Goal: Check status: Check status

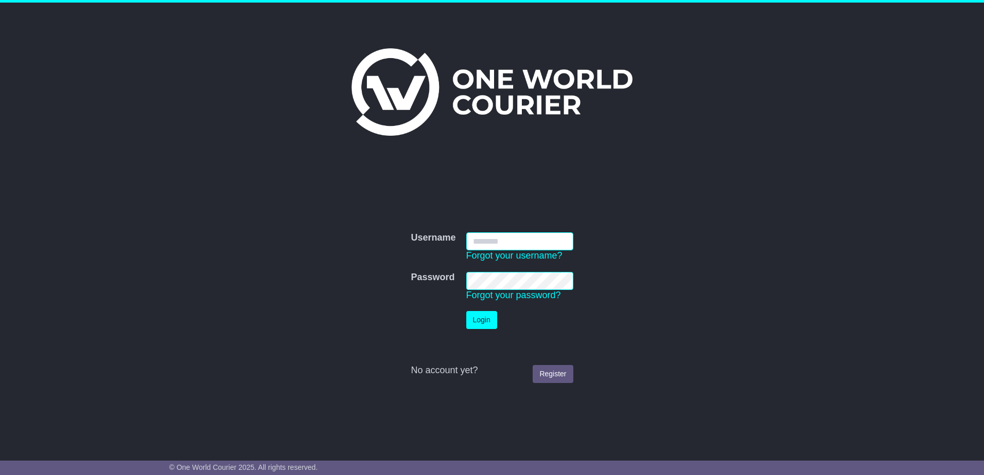
type input "**********"
click at [489, 329] on button "Login" at bounding box center [481, 320] width 31 height 18
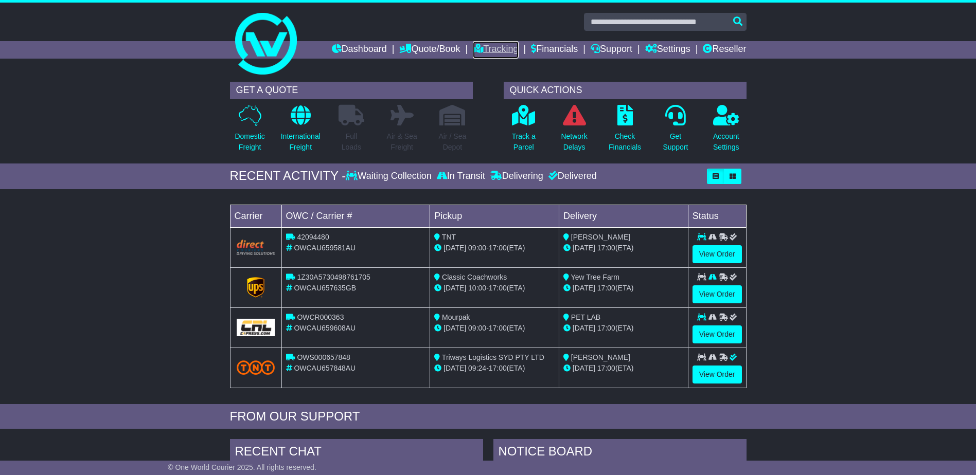
click at [502, 48] on link "Tracking" at bounding box center [495, 49] width 45 height 17
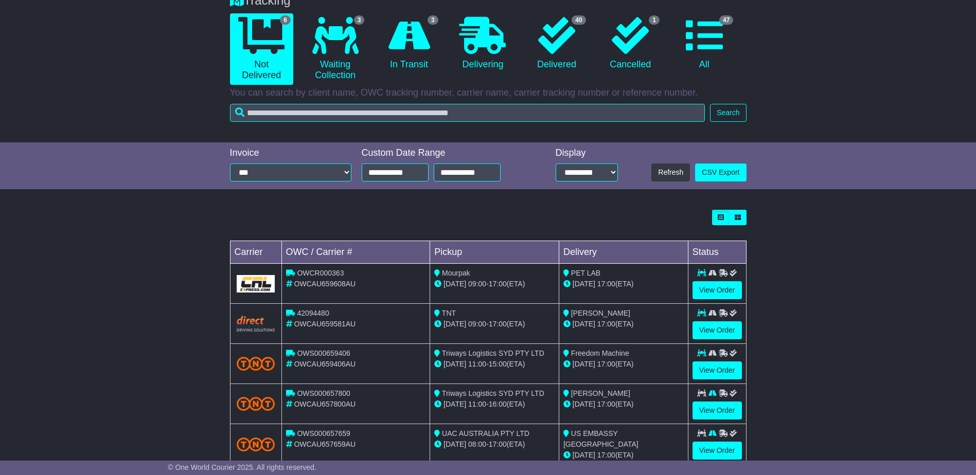
scroll to position [159, 0]
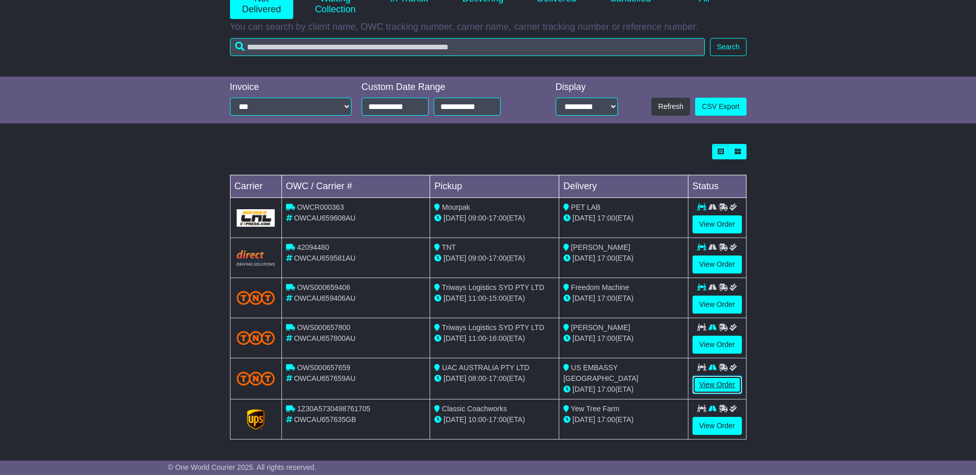
click at [712, 383] on link "View Order" at bounding box center [716, 385] width 49 height 18
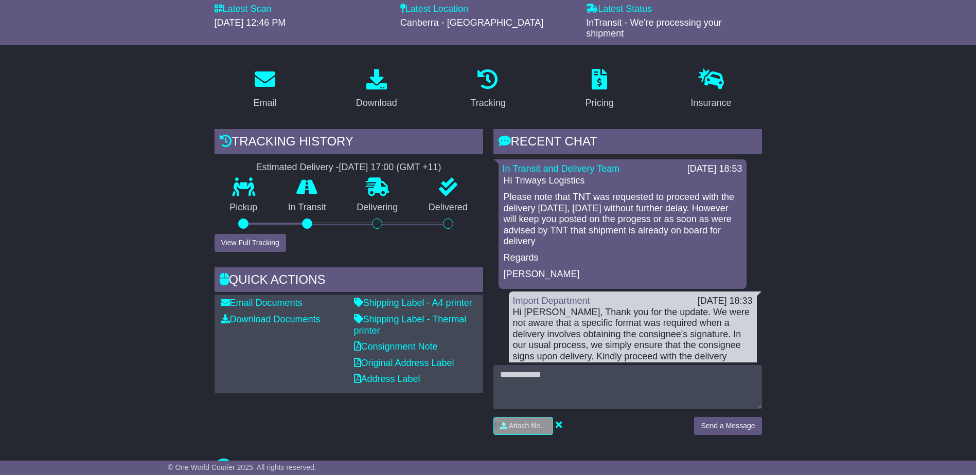
scroll to position [154, 0]
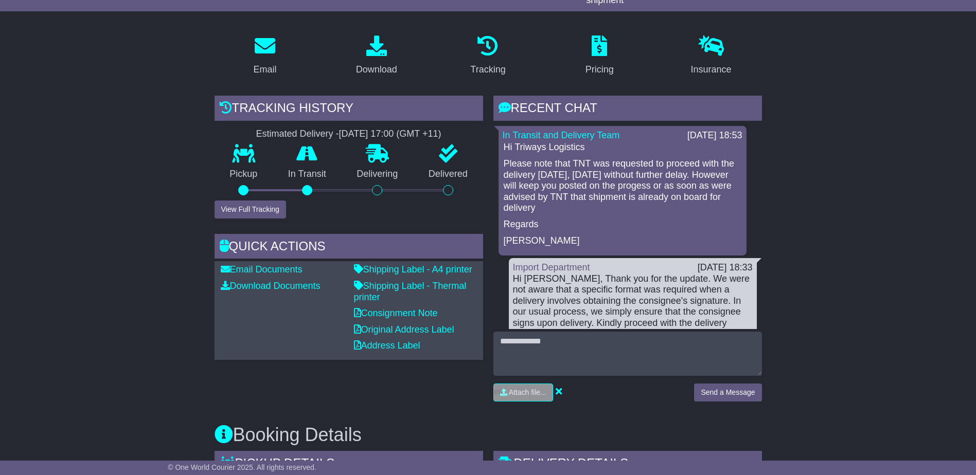
drag, startPoint x: 840, startPoint y: 237, endPoint x: 843, endPoint y: 207, distance: 29.4
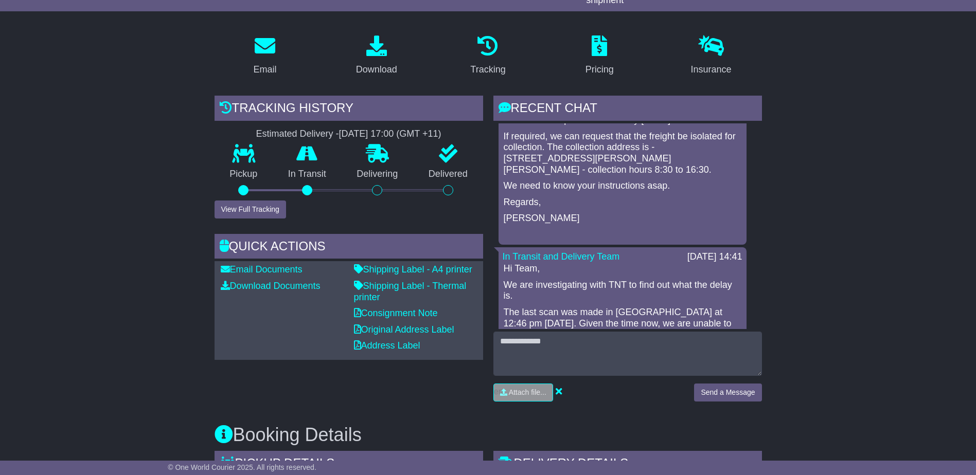
scroll to position [360, 0]
drag, startPoint x: 905, startPoint y: 256, endPoint x: 824, endPoint y: 179, distance: 111.3
drag, startPoint x: 829, startPoint y: 150, endPoint x: 798, endPoint y: 145, distance: 31.2
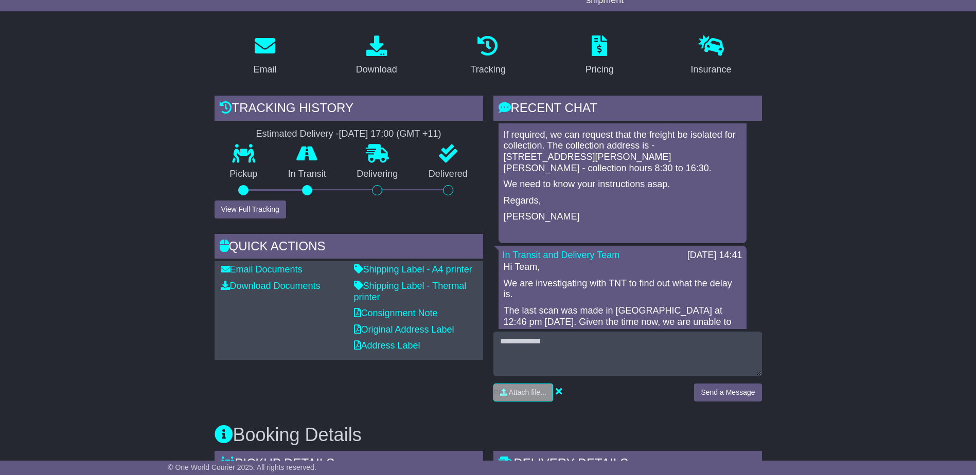
drag, startPoint x: 798, startPoint y: 145, endPoint x: 777, endPoint y: 369, distance: 225.3
drag, startPoint x: 777, startPoint y: 369, endPoint x: 863, endPoint y: 381, distance: 86.7
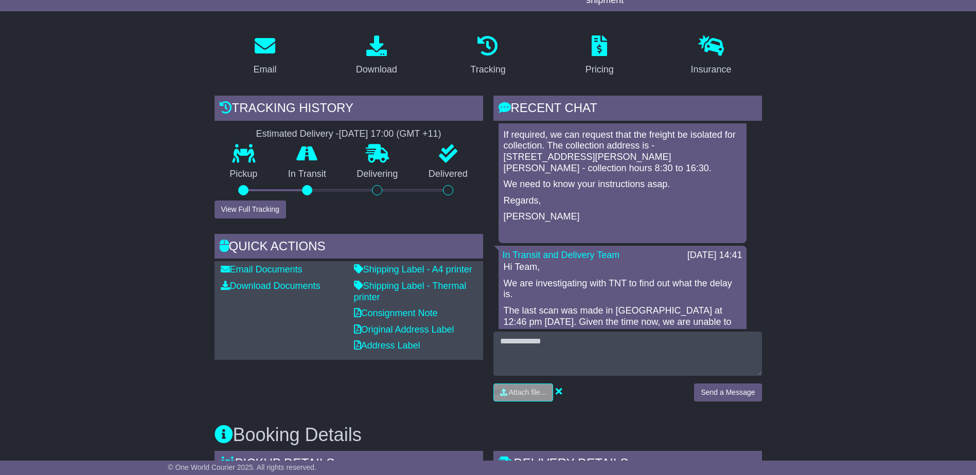
drag, startPoint x: 863, startPoint y: 381, endPoint x: 852, endPoint y: 262, distance: 119.8
drag, startPoint x: 852, startPoint y: 262, endPoint x: 831, endPoint y: 301, distance: 44.4
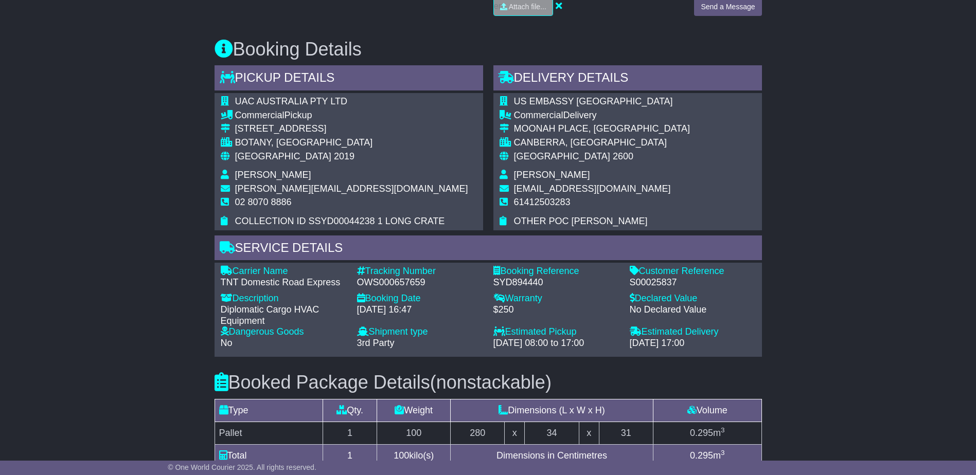
scroll to position [514, 0]
